Goal: Task Accomplishment & Management: Use online tool/utility

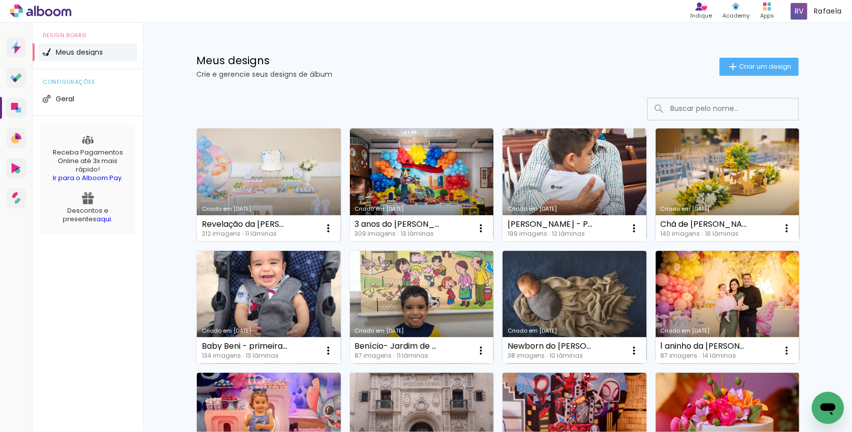
click at [296, 175] on link "Criado em [DATE]" at bounding box center [269, 185] width 144 height 113
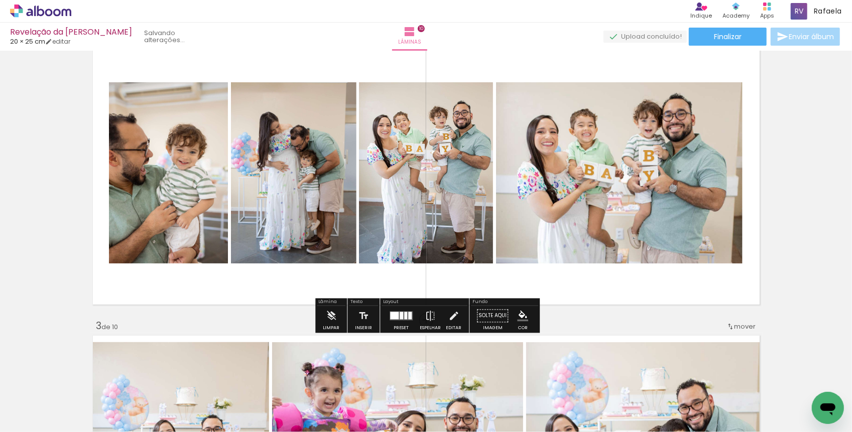
scroll to position [334, 0]
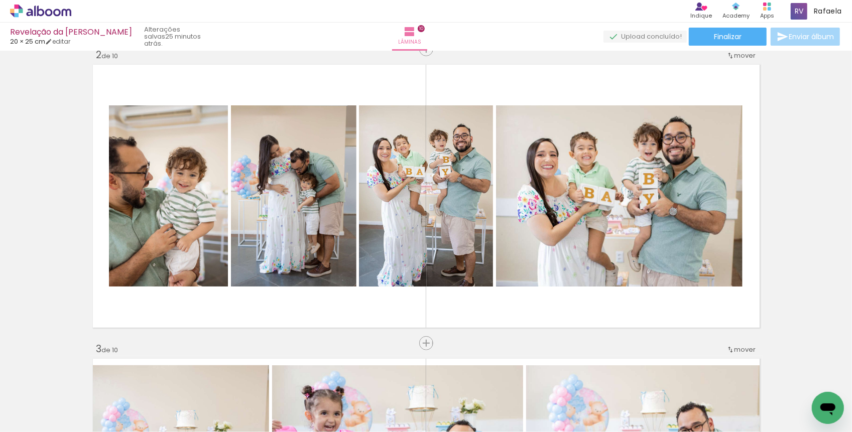
scroll to position [2229, 0]
